Goal: Task Accomplishment & Management: Manage account settings

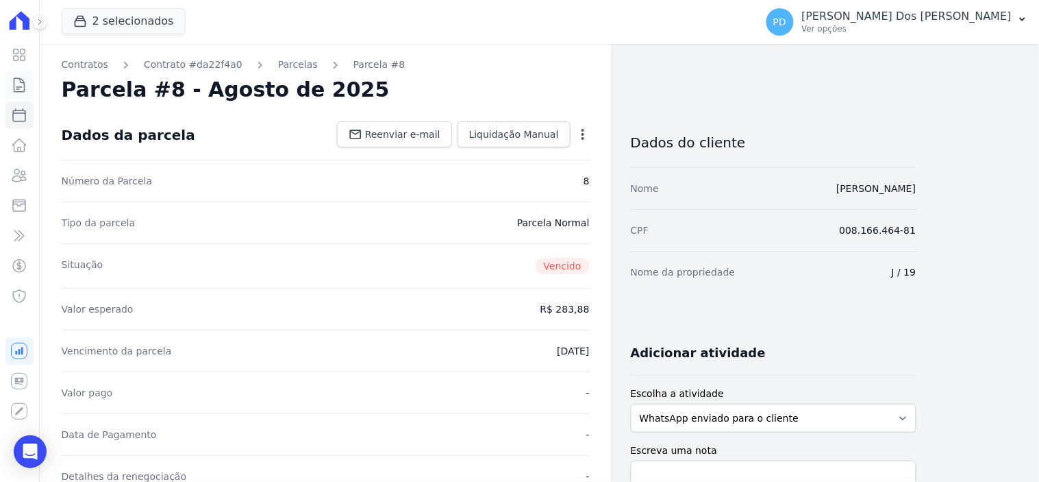
click at [18, 86] on icon at bounding box center [19, 85] width 16 height 16
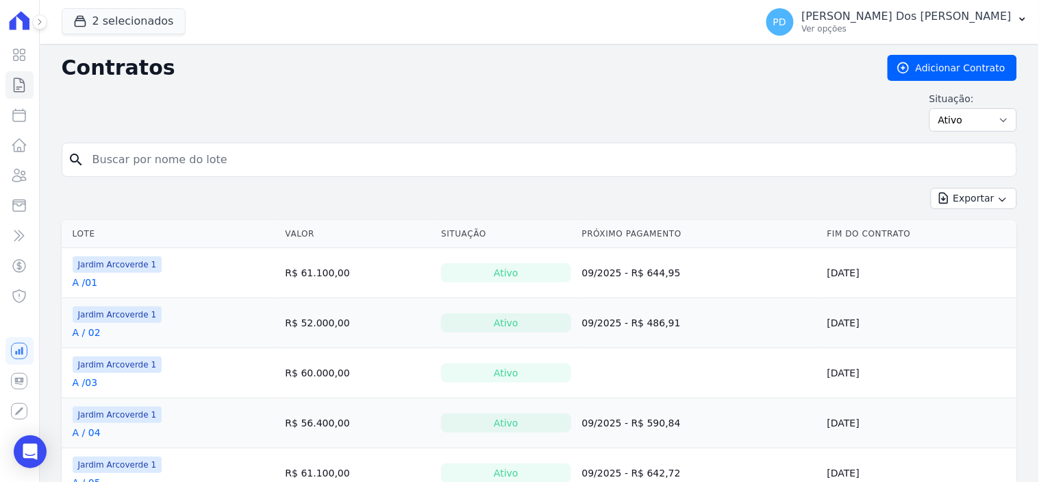
click at [296, 158] on input "search" at bounding box center [547, 159] width 927 height 27
type input "j / 15"
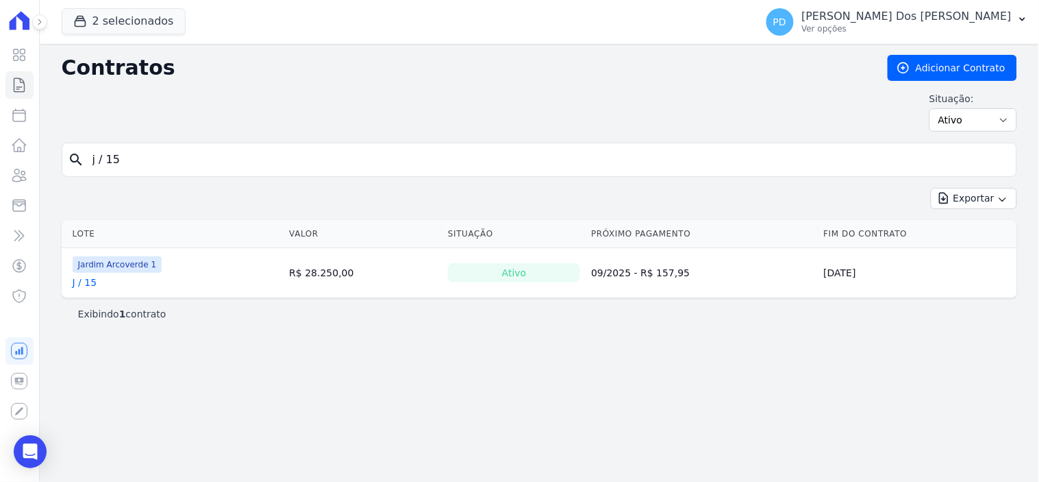
click at [87, 277] on link "J / 15" at bounding box center [85, 282] width 25 height 14
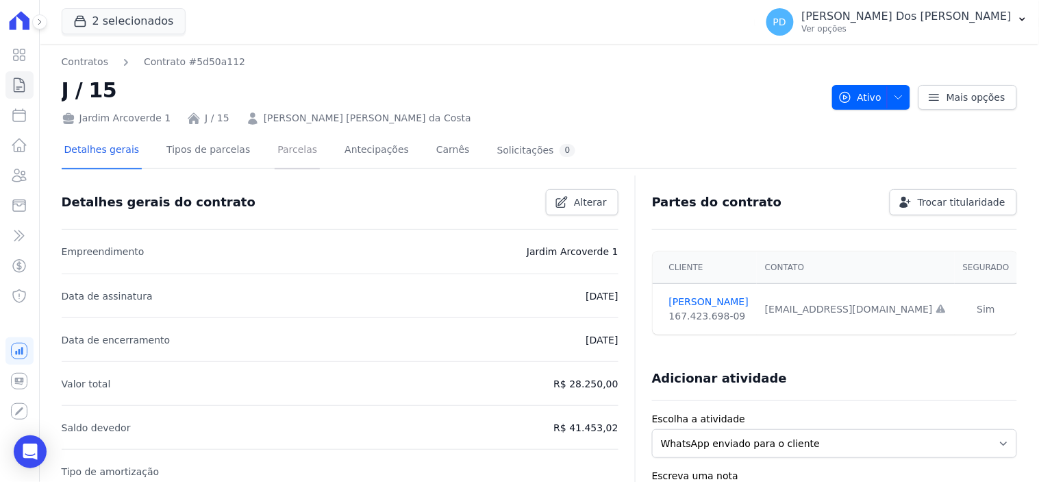
click at [275, 147] on link "Parcelas" at bounding box center [297, 151] width 45 height 36
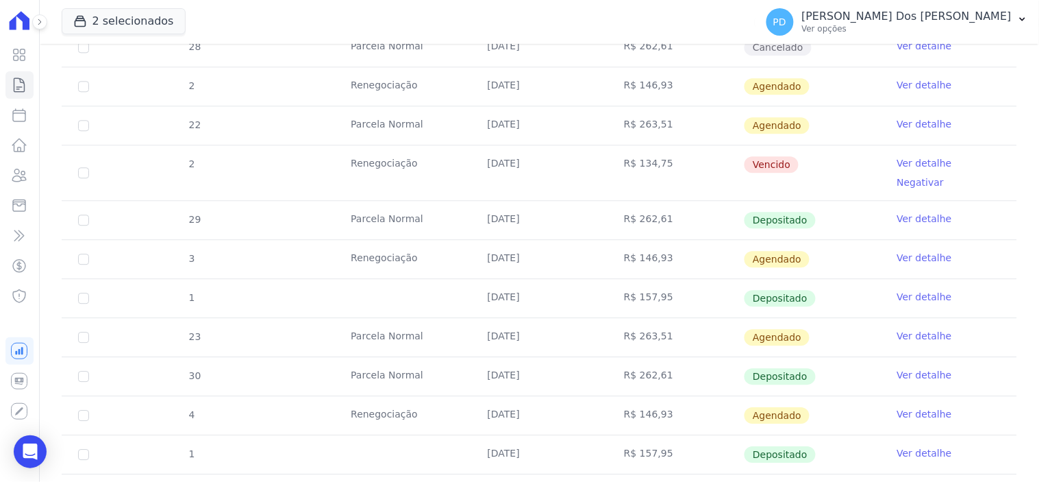
scroll to position [761, 0]
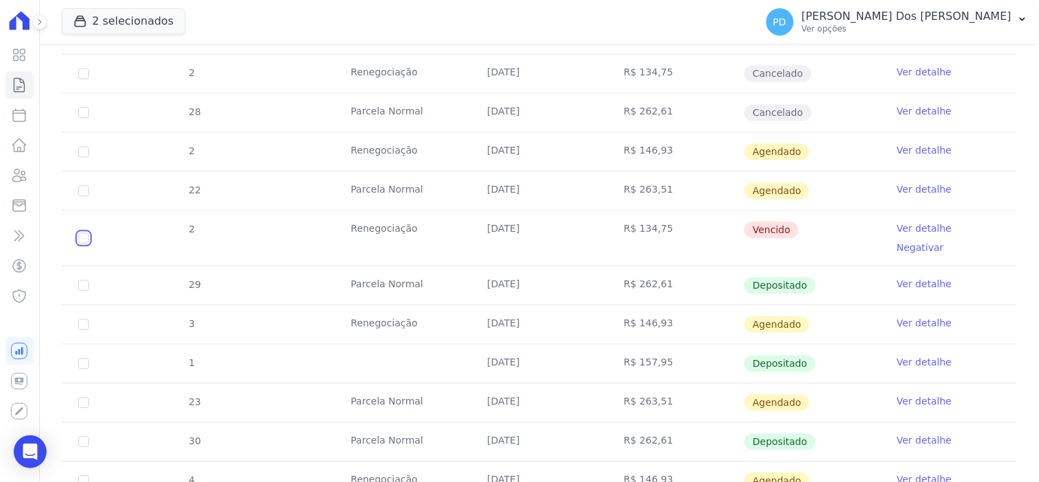
click at [79, 232] on input "checkbox" at bounding box center [83, 237] width 11 height 11
checkbox input "true"
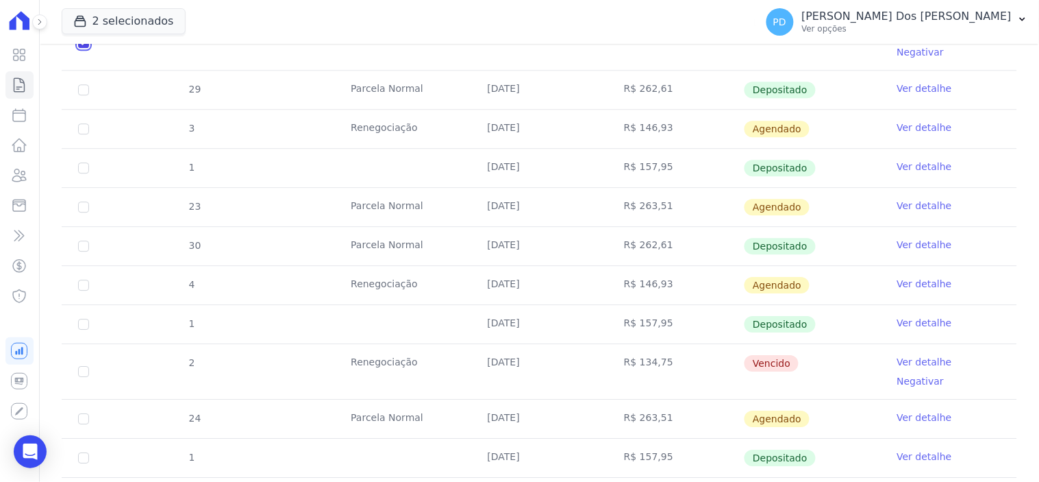
scroll to position [989, 0]
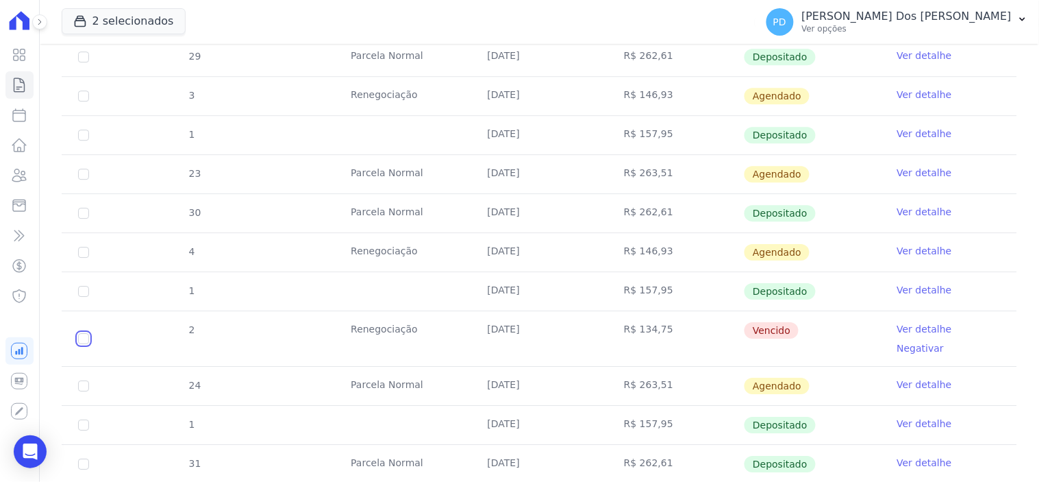
click at [81, 15] on input "checkbox" at bounding box center [83, 9] width 11 height 11
checkbox input "true"
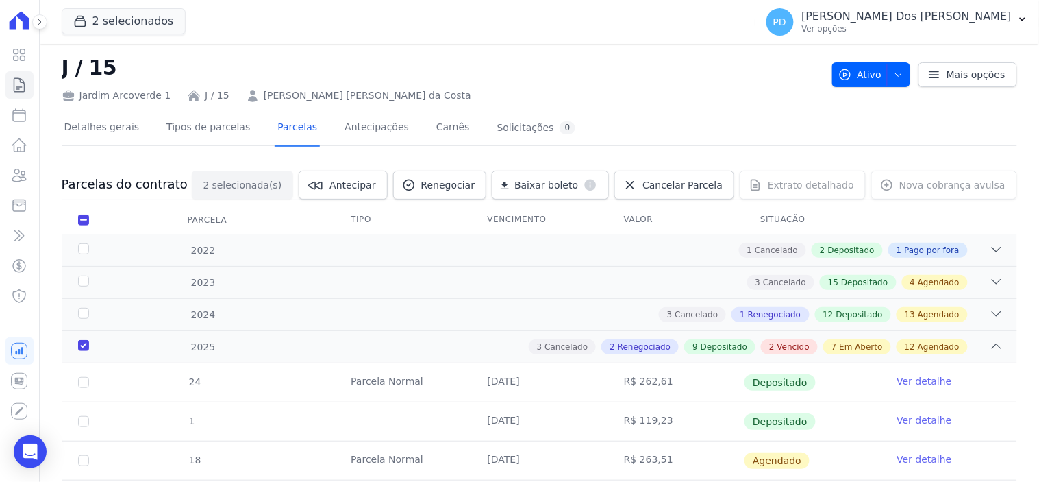
scroll to position [0, 0]
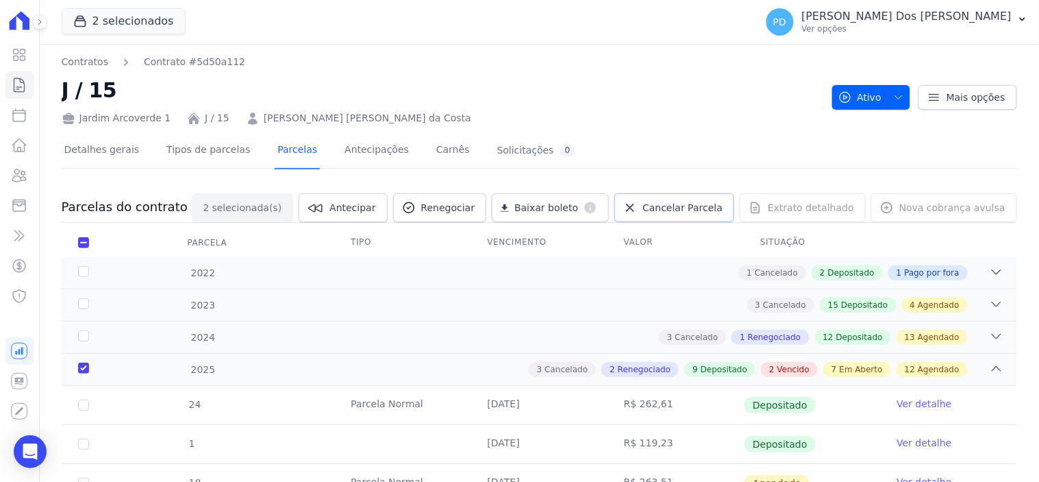
click at [679, 206] on span "Cancelar Parcela" at bounding box center [682, 208] width 80 height 14
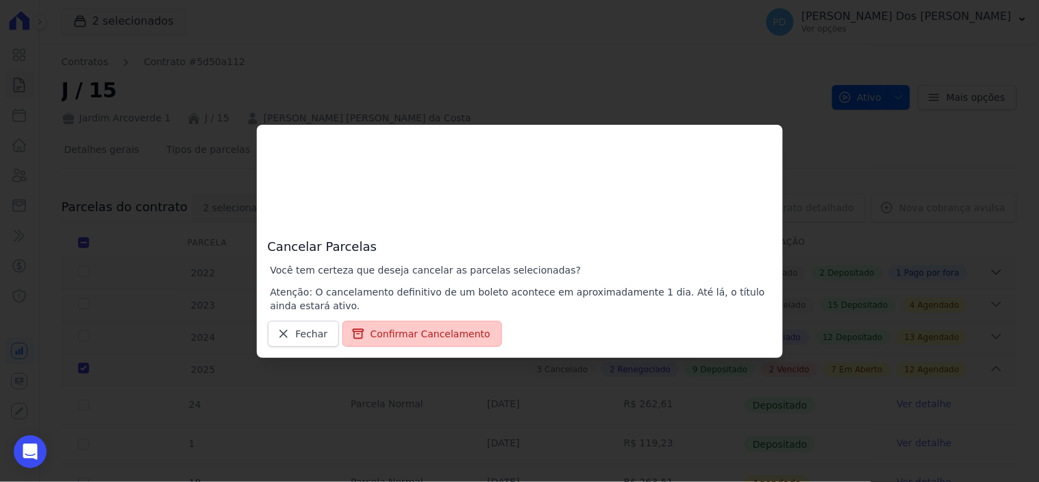
click at [457, 336] on button "Confirmar Cancelamento" at bounding box center [422, 334] width 160 height 26
click at [399, 325] on button "Confirmar Cancelamento" at bounding box center [422, 334] width 160 height 26
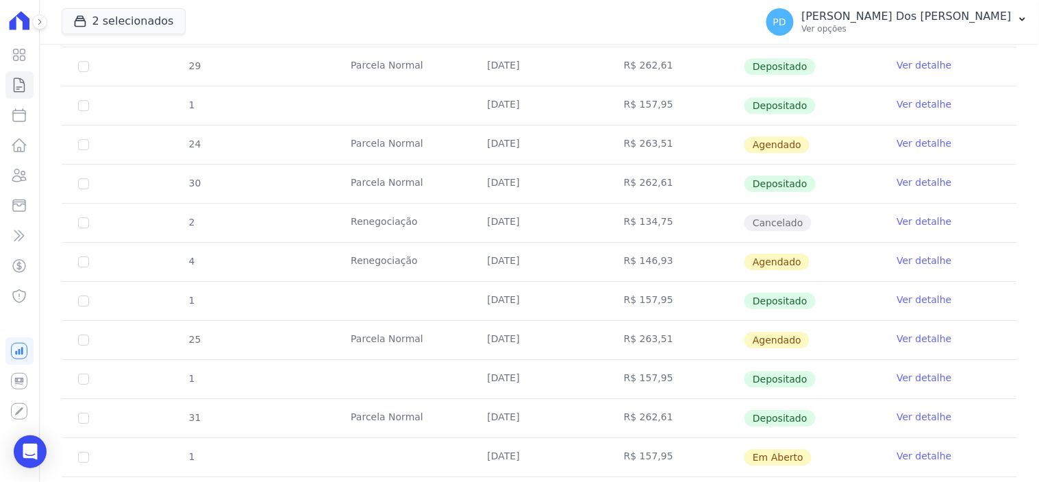
scroll to position [1065, 0]
